Goal: Information Seeking & Learning: Learn about a topic

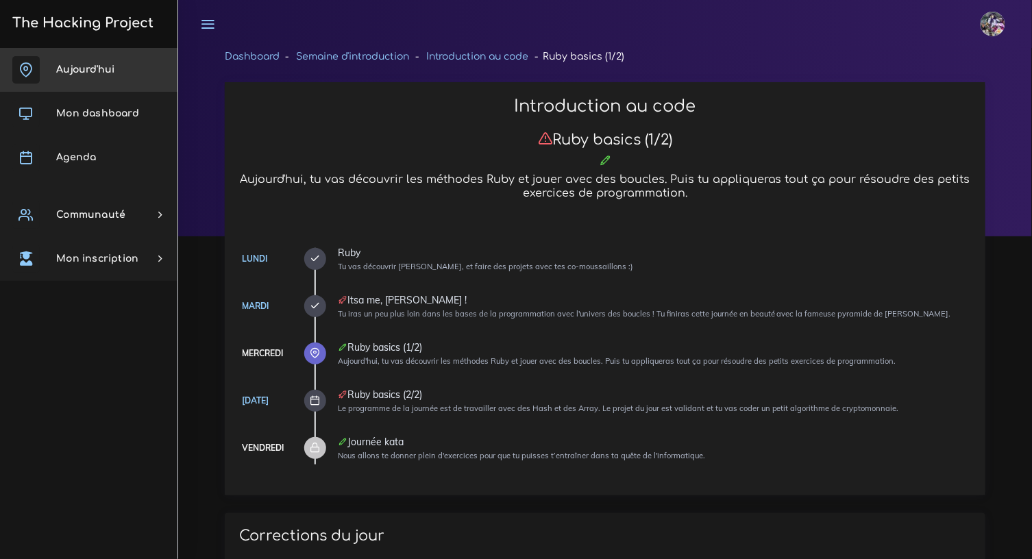
click at [92, 75] on link "Aujourd'hui" at bounding box center [88, 70] width 177 height 44
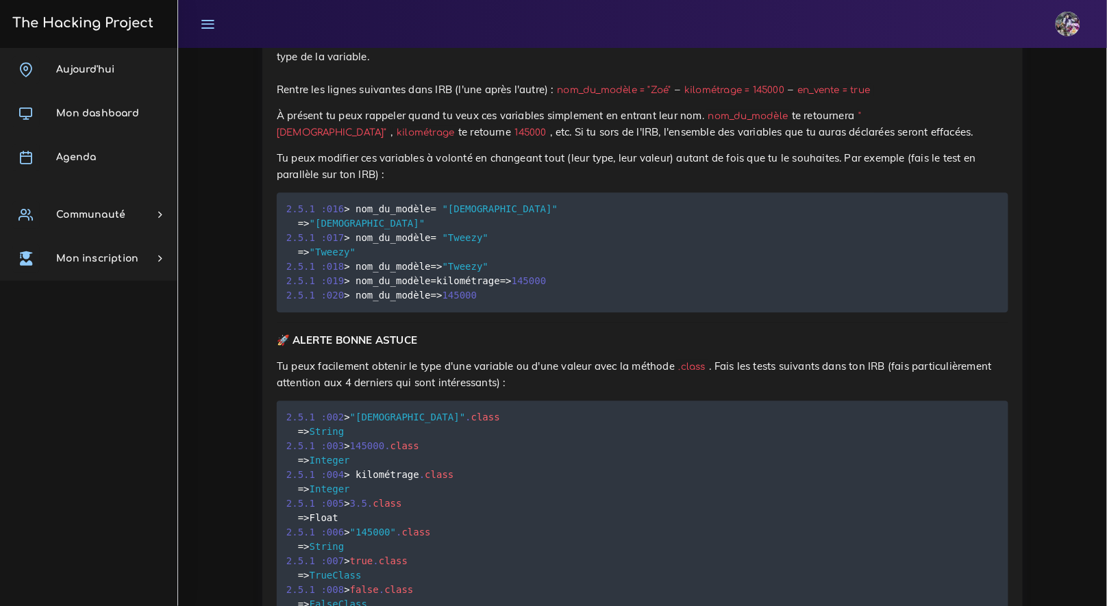
scroll to position [7692, 0]
drag, startPoint x: 353, startPoint y: 148, endPoint x: 347, endPoint y: 151, distance: 7.1
drag, startPoint x: 297, startPoint y: 156, endPoint x: 386, endPoint y: 166, distance: 90.4
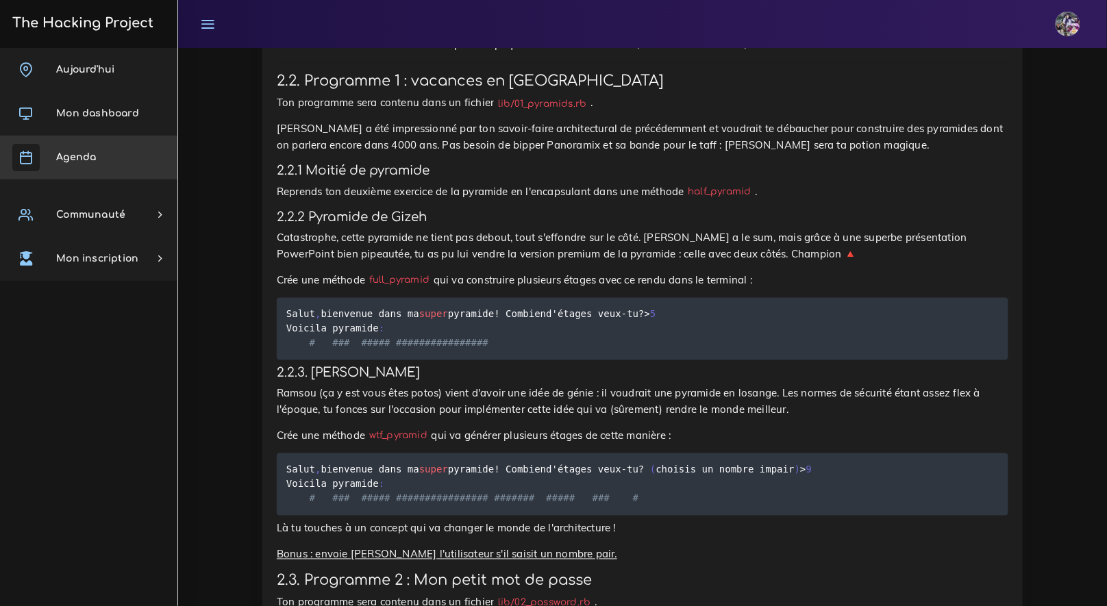
scroll to position [1997, 0]
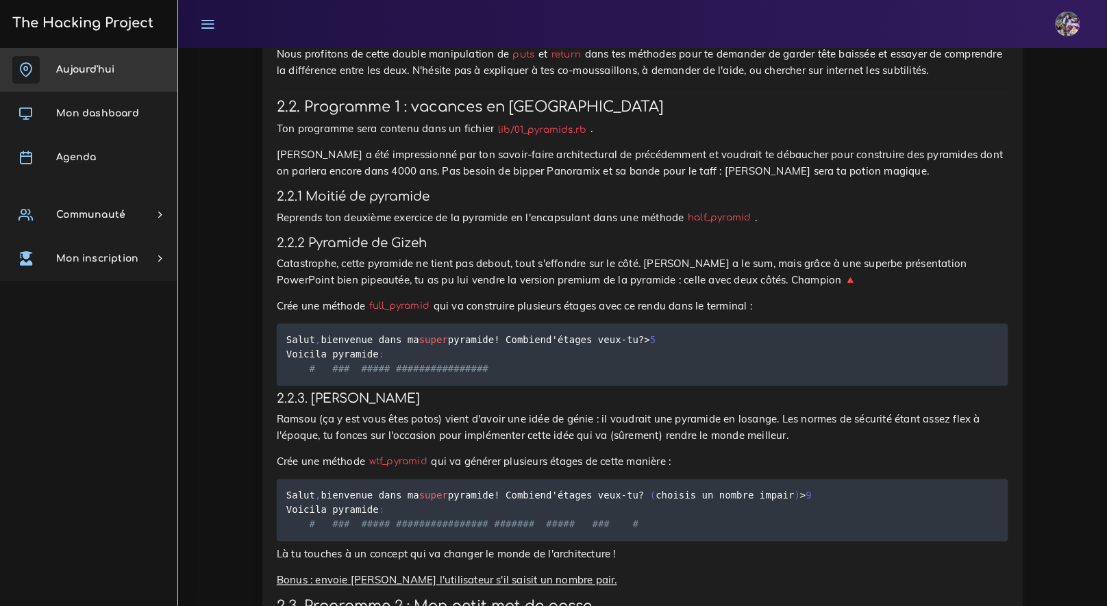
click at [108, 69] on span "Aujourd'hui" at bounding box center [85, 69] width 58 height 10
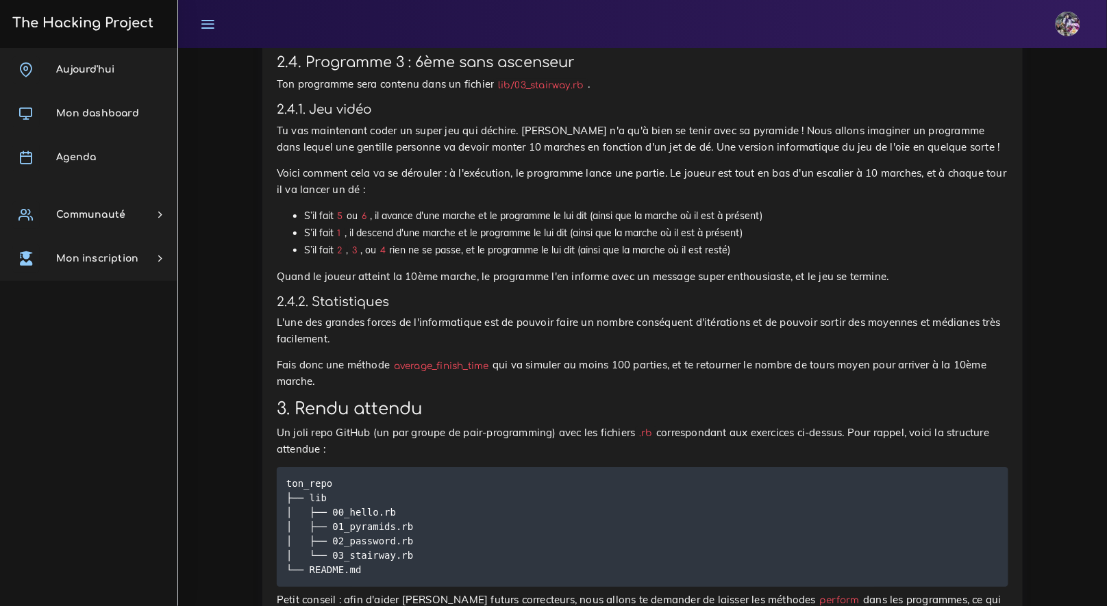
scroll to position [3116, 0]
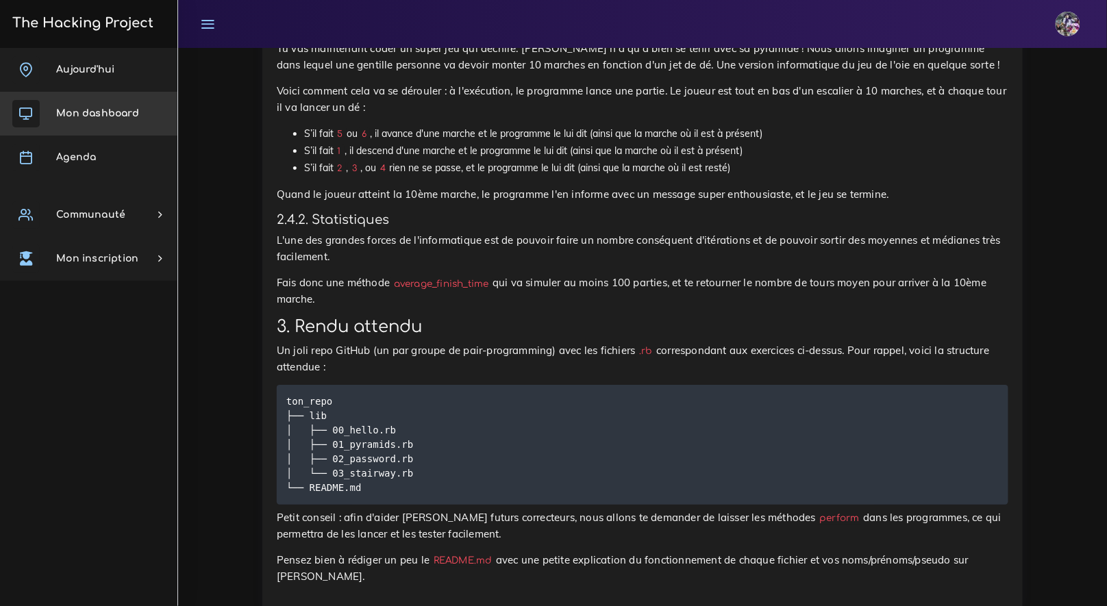
click at [56, 123] on link "Mon dashboard" at bounding box center [88, 114] width 177 height 44
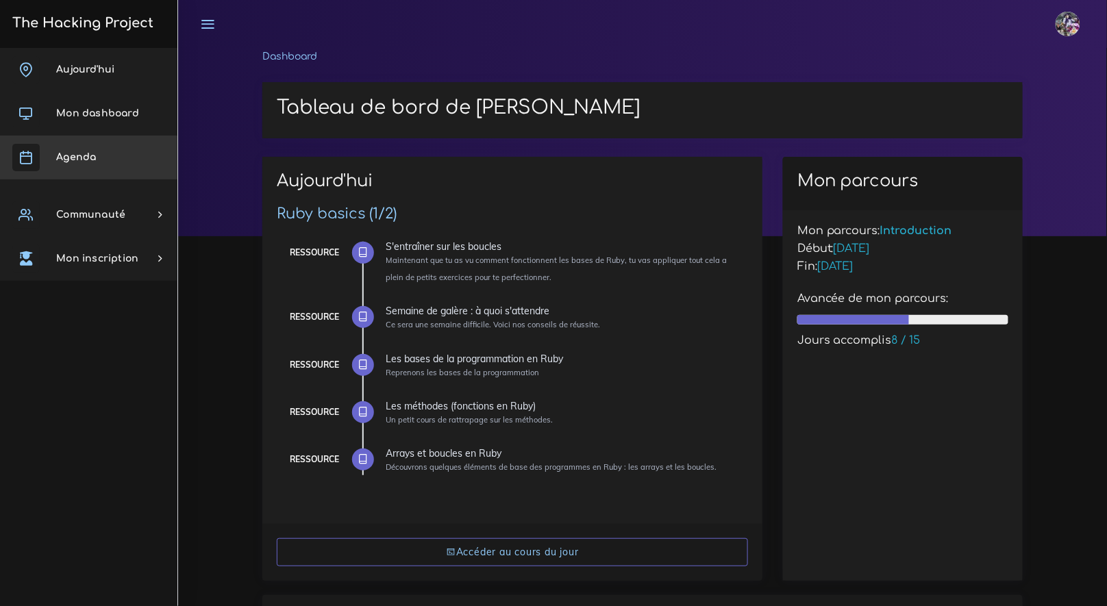
click at [112, 156] on link "Agenda" at bounding box center [88, 158] width 177 height 44
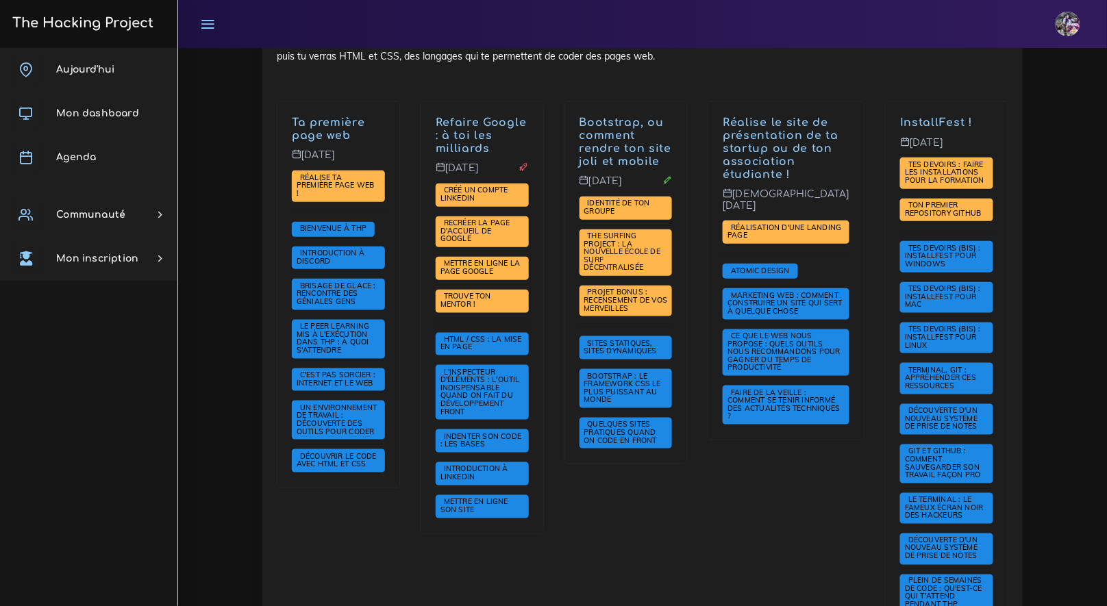
scroll to position [593, 0]
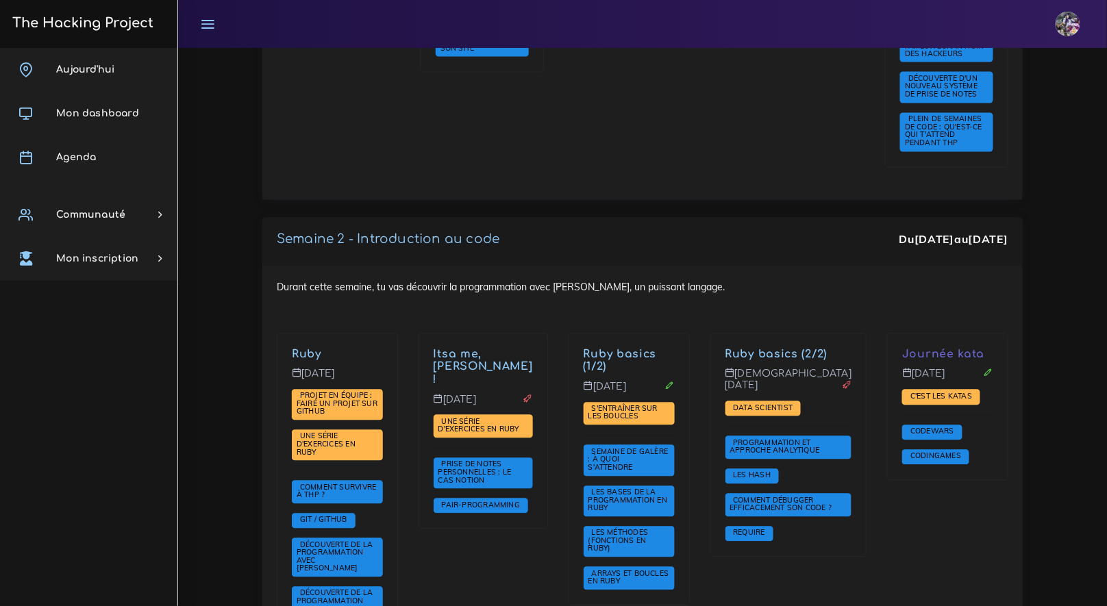
scroll to position [805, 0]
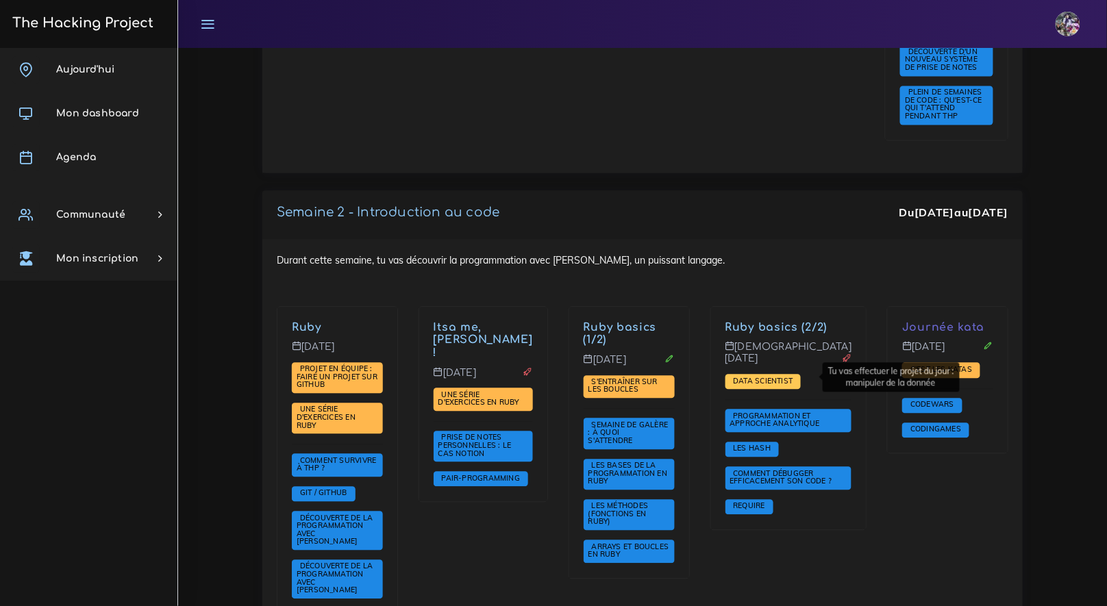
click at [780, 377] on span "Data scientist" at bounding box center [763, 382] width 66 height 10
click at [792, 379] on span "Data scientist" at bounding box center [763, 382] width 66 height 10
click at [108, 70] on span "Aujourd'hui" at bounding box center [85, 69] width 58 height 10
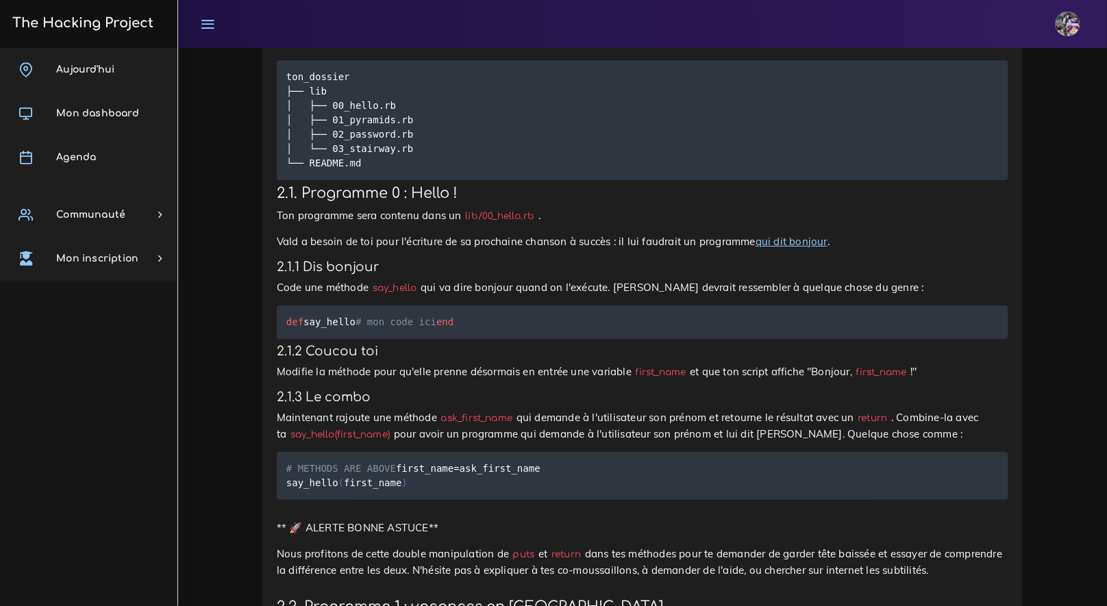
scroll to position [1501, 0]
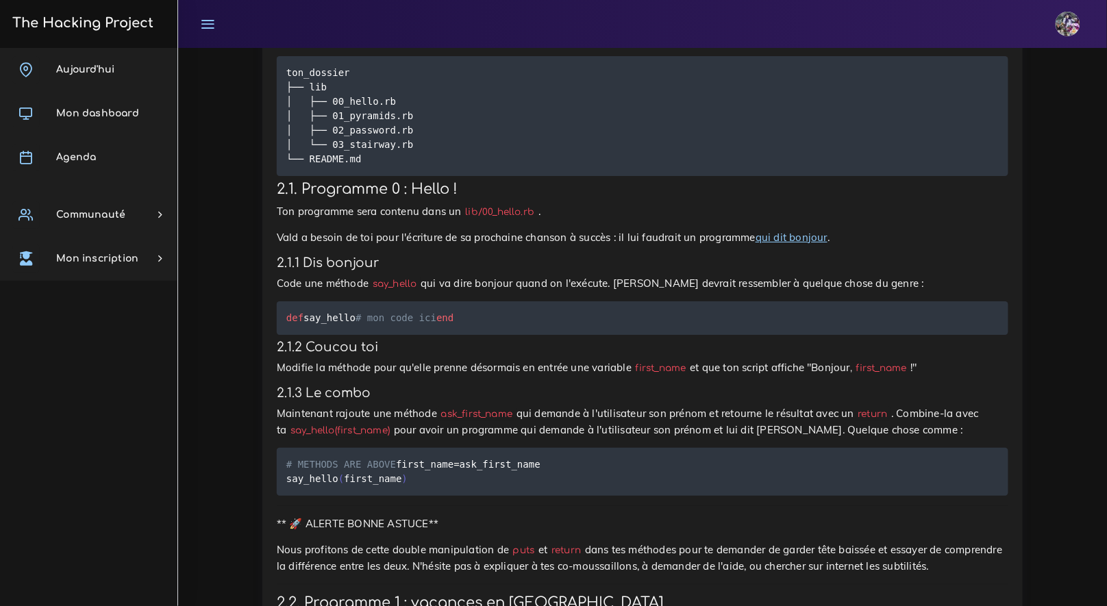
click at [472, 306] on pre "def say_hello # mon code ici end" at bounding box center [643, 318] width 732 height 34
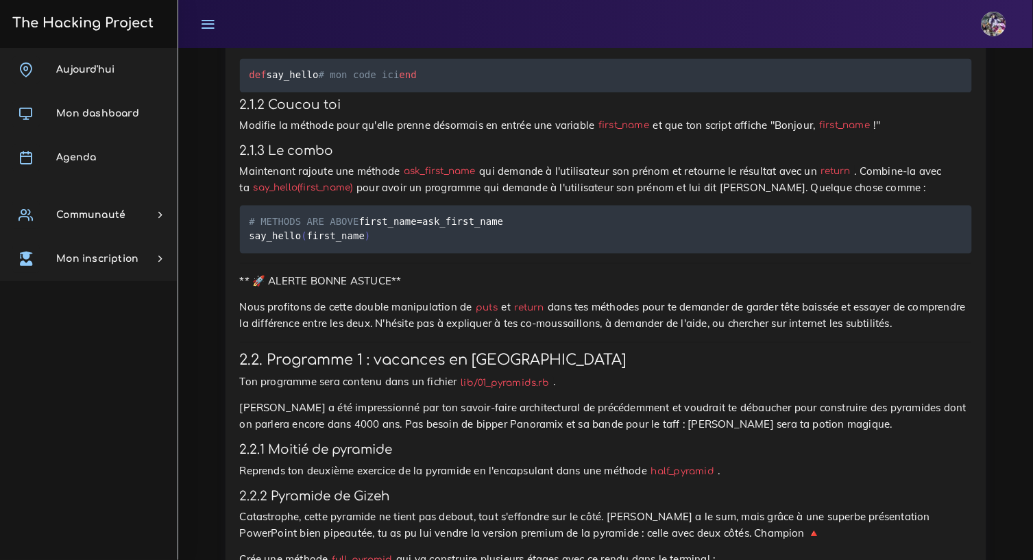
scroll to position [1741, 0]
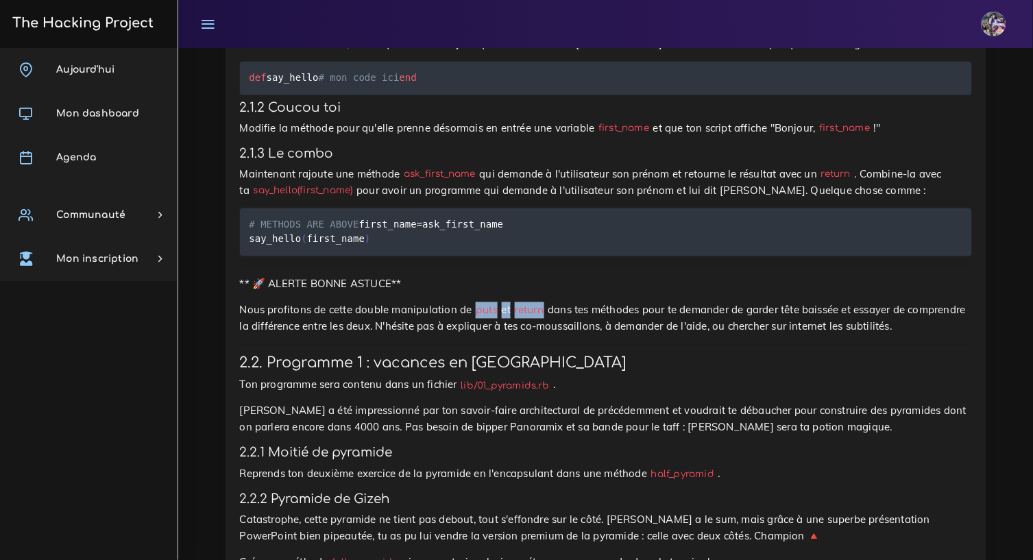
drag, startPoint x: 499, startPoint y: 360, endPoint x: 505, endPoint y: 370, distance: 11.0
click at [555, 335] on p "Nous profitons de cette double manipulation de puts et return dans tes méthodes…" at bounding box center [606, 318] width 732 height 33
click at [420, 293] on p "** 🚀 ALERTE BONNE ASTUCE**" at bounding box center [606, 284] width 732 height 16
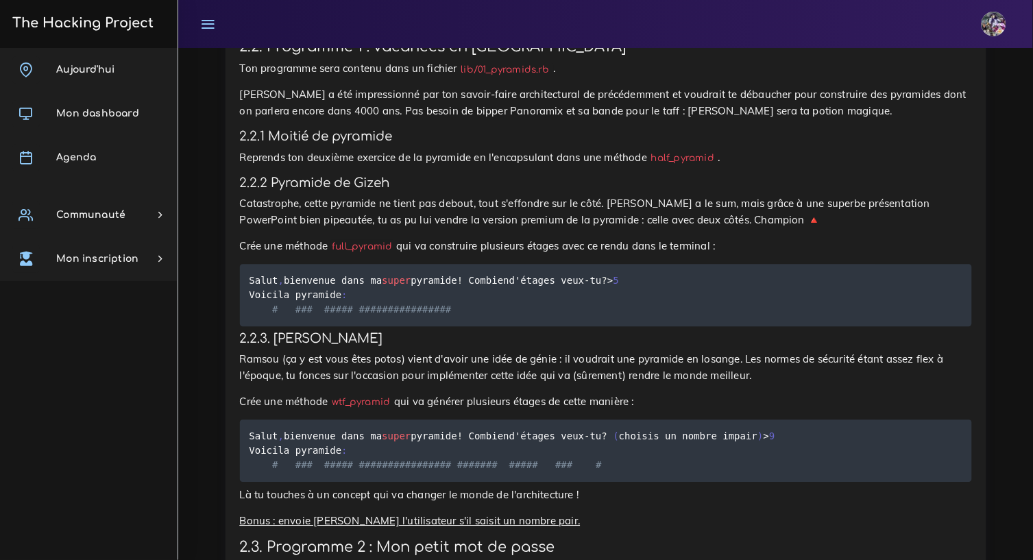
scroll to position [2035, 0]
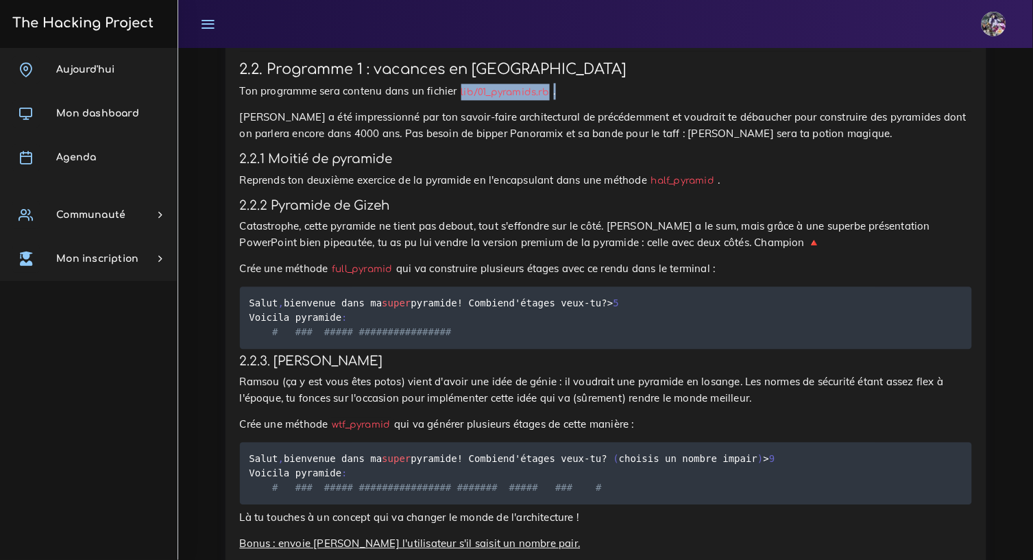
drag, startPoint x: 464, startPoint y: 138, endPoint x: 581, endPoint y: 137, distance: 117.2
click at [581, 99] on p "Ton programme sera contenu dans un fichier lib/01_pyramids.rb ." at bounding box center [606, 91] width 732 height 16
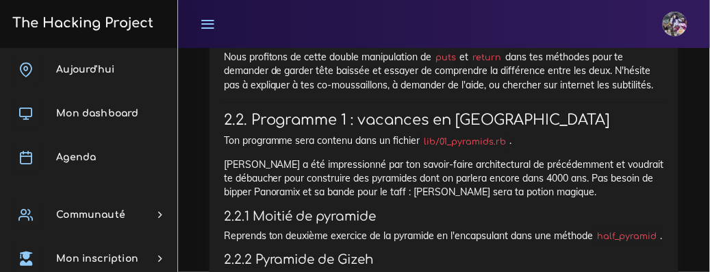
scroll to position [2238, 0]
